Goal: Task Accomplishment & Management: Use online tool/utility

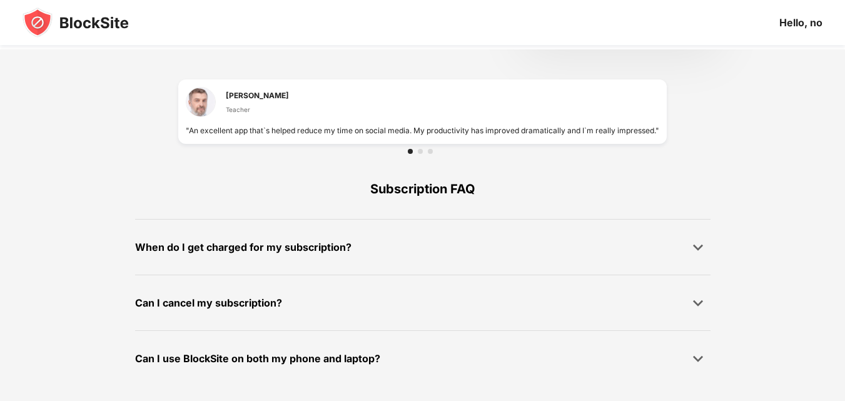
scroll to position [318, 0]
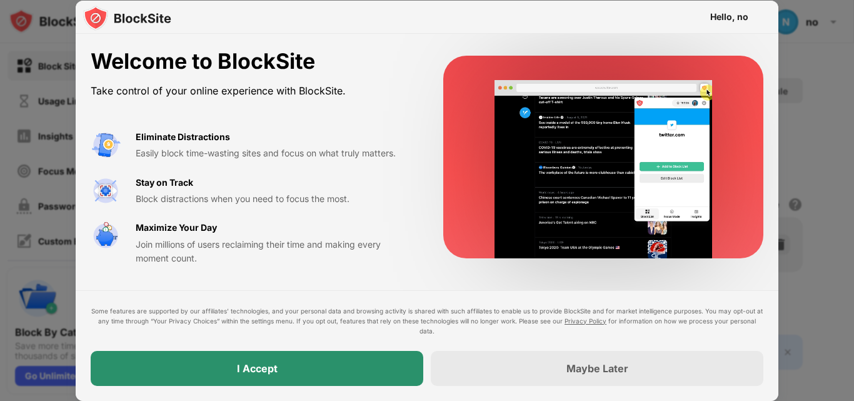
click at [309, 375] on div "I Accept" at bounding box center [257, 368] width 333 height 35
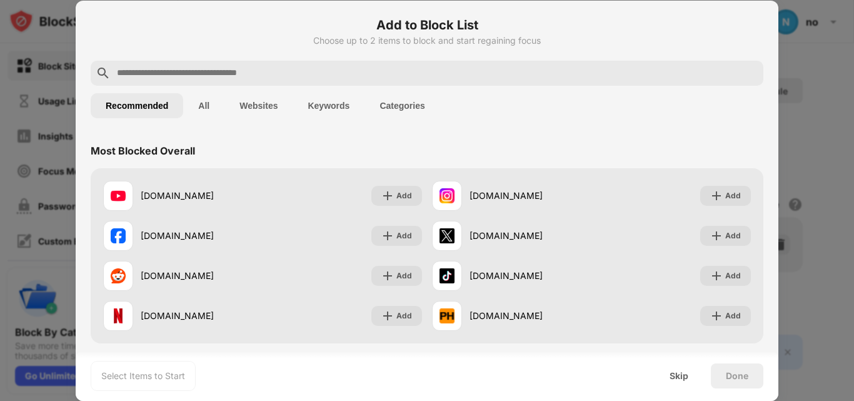
click at [197, 73] on input "text" at bounding box center [437, 73] width 643 height 15
click at [198, 74] on input "text" at bounding box center [437, 73] width 643 height 15
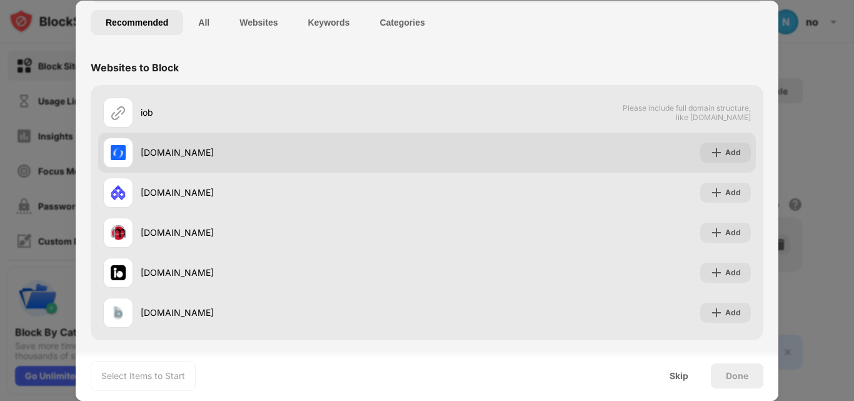
scroll to position [85, 0]
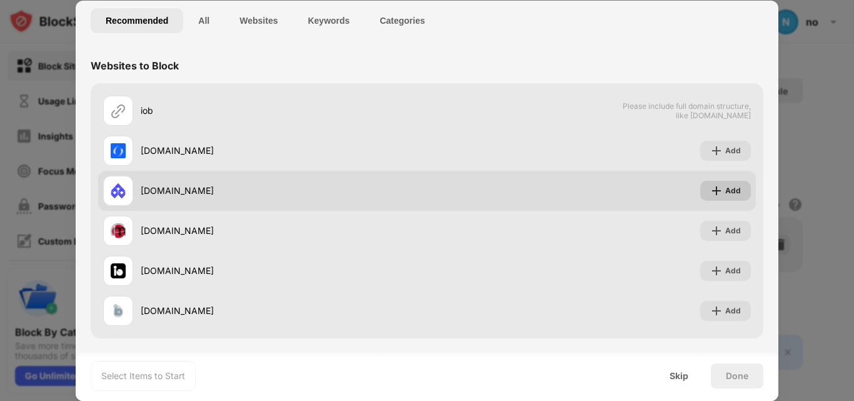
type input "***"
click at [710, 190] on img at bounding box center [716, 190] width 13 height 13
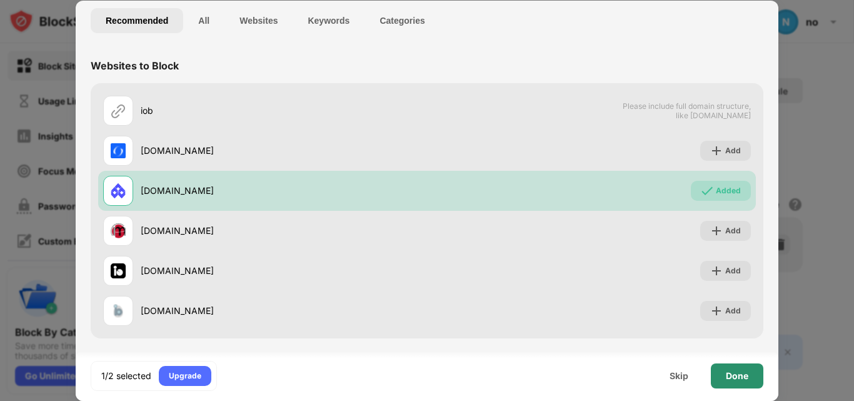
click at [739, 381] on div "Done" at bounding box center [737, 375] width 53 height 25
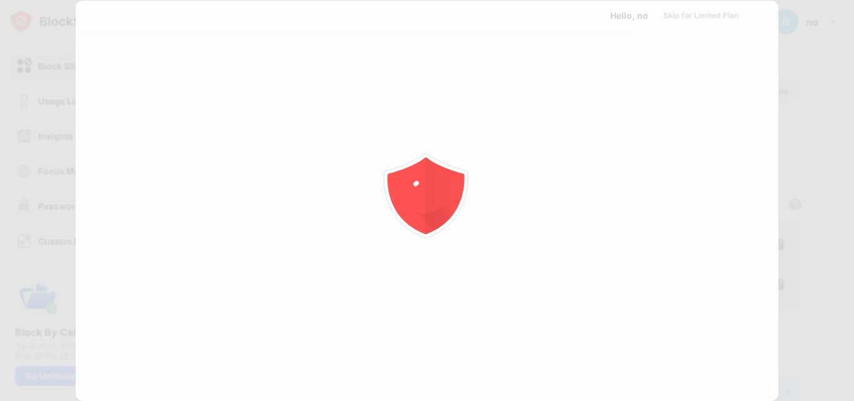
scroll to position [0, 0]
